Goal: Task Accomplishment & Management: Manage account settings

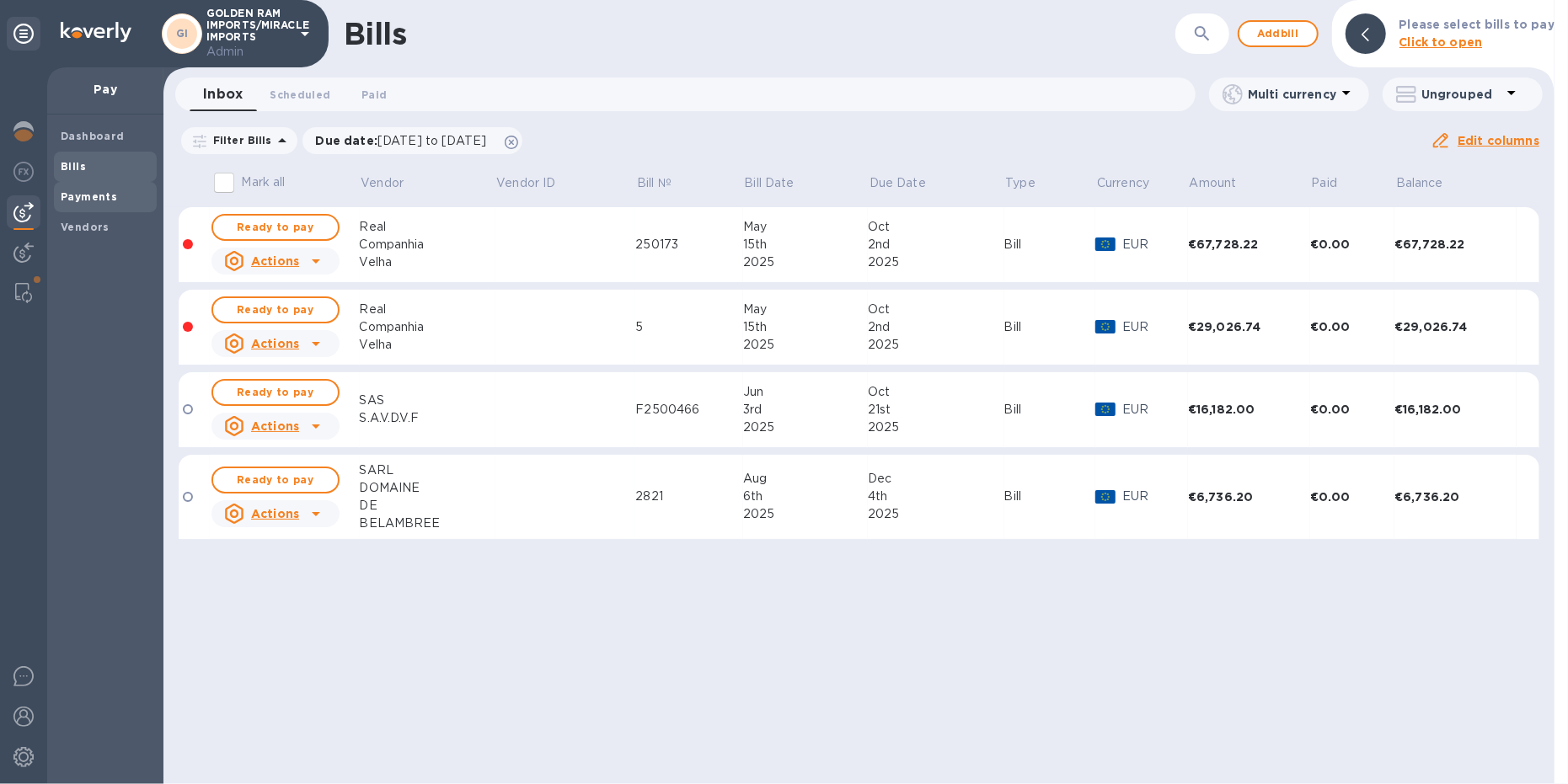
click at [103, 194] on b "Payments" at bounding box center [89, 196] width 56 height 13
